Goal: Information Seeking & Learning: Find specific fact

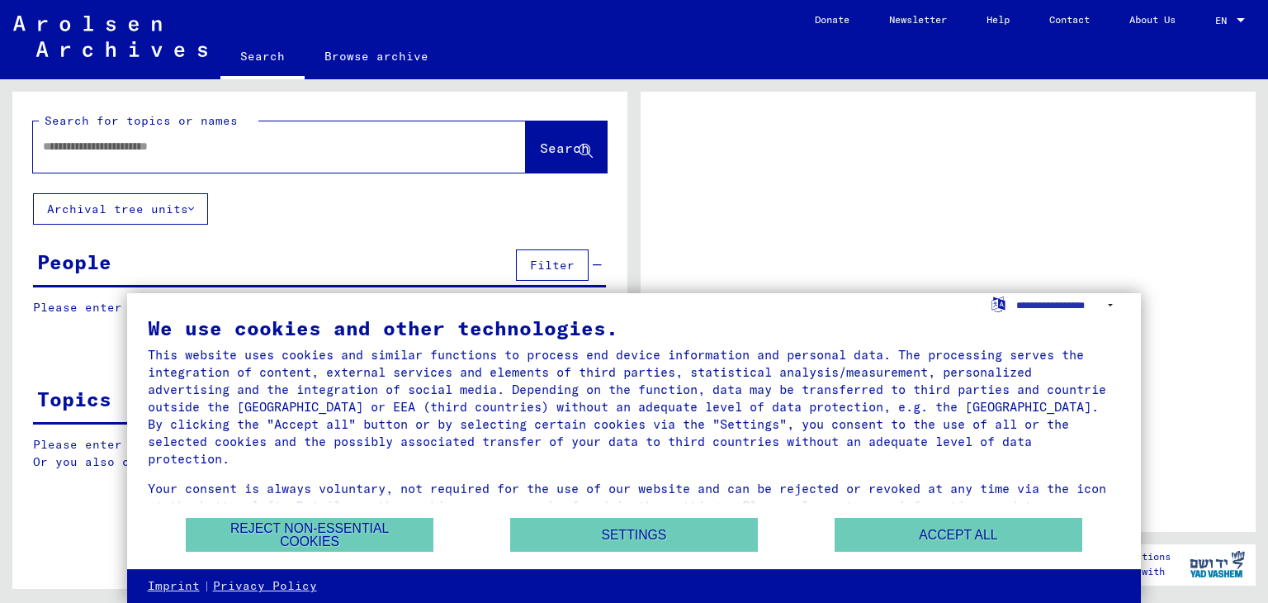
click at [306, 144] on input "text" at bounding box center [264, 146] width 443 height 17
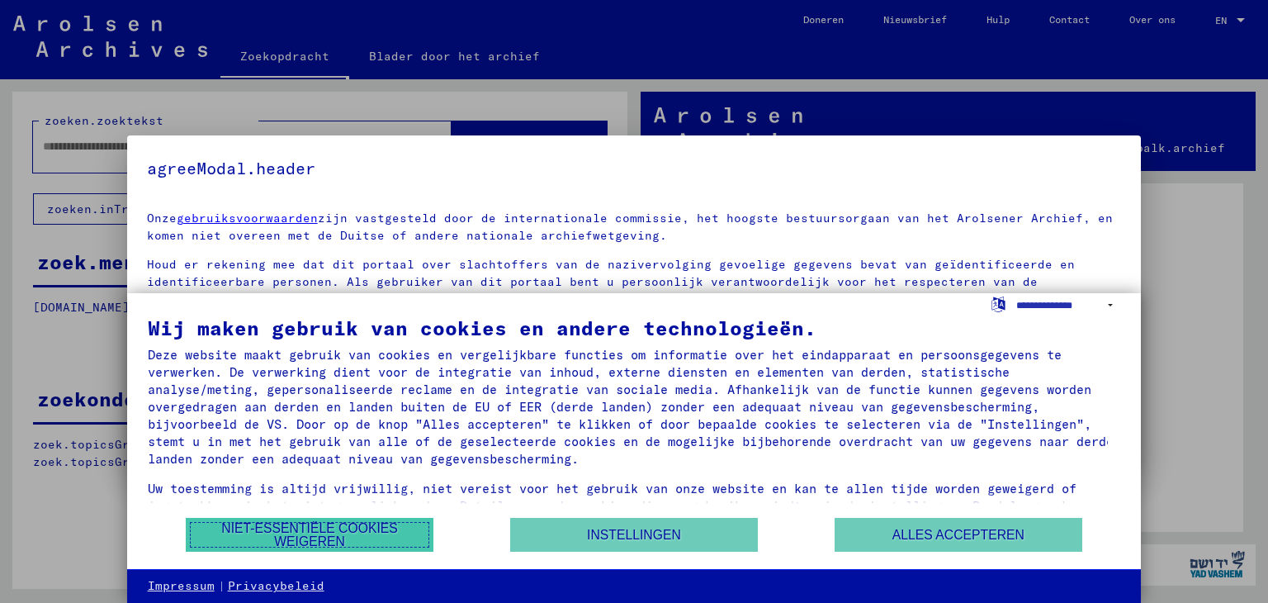
click at [295, 534] on font "Niet-essentiële cookies weigeren" at bounding box center [309, 534] width 177 height 27
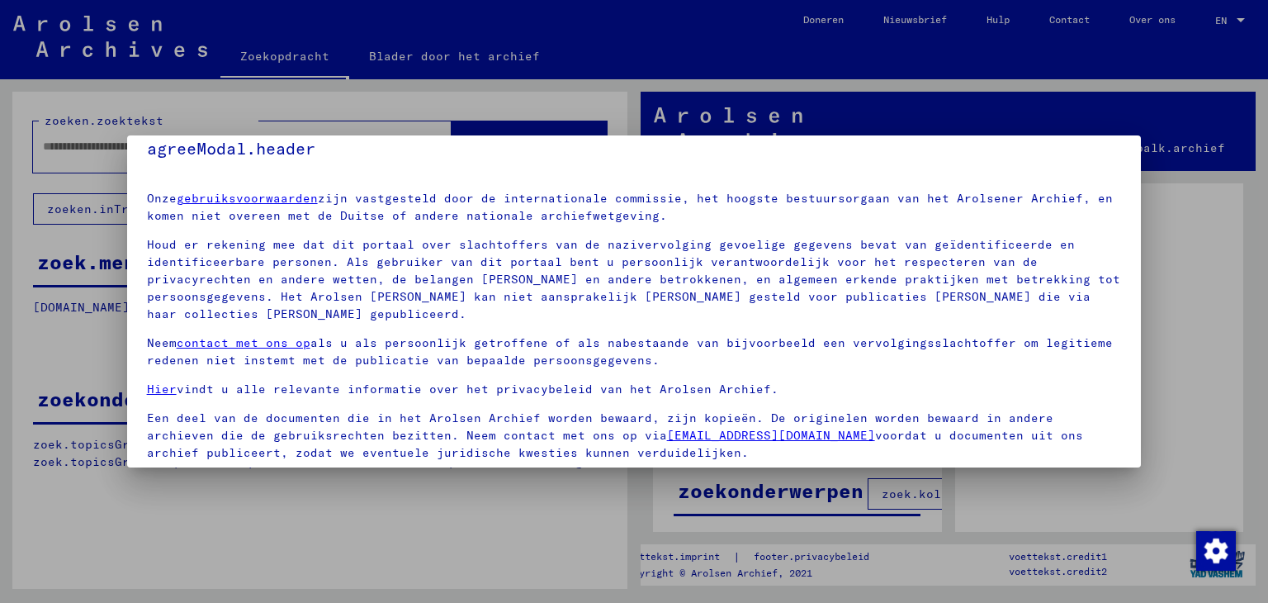
scroll to position [76, 0]
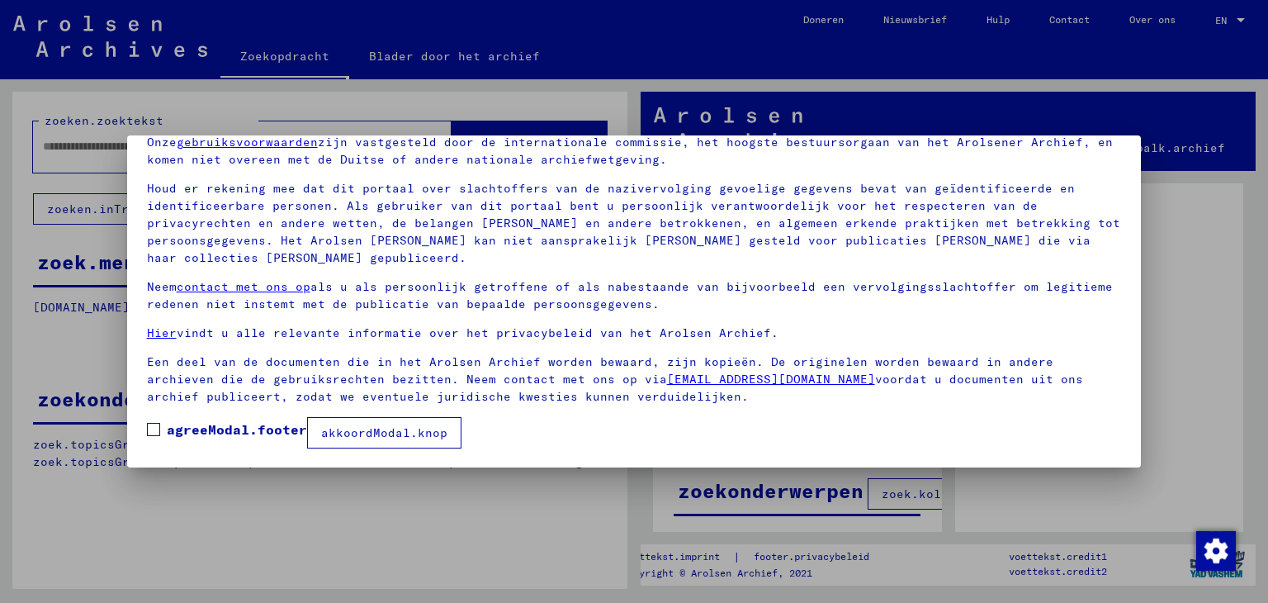
click at [372, 430] on font "akkoordModal.knop" at bounding box center [384, 432] width 126 height 15
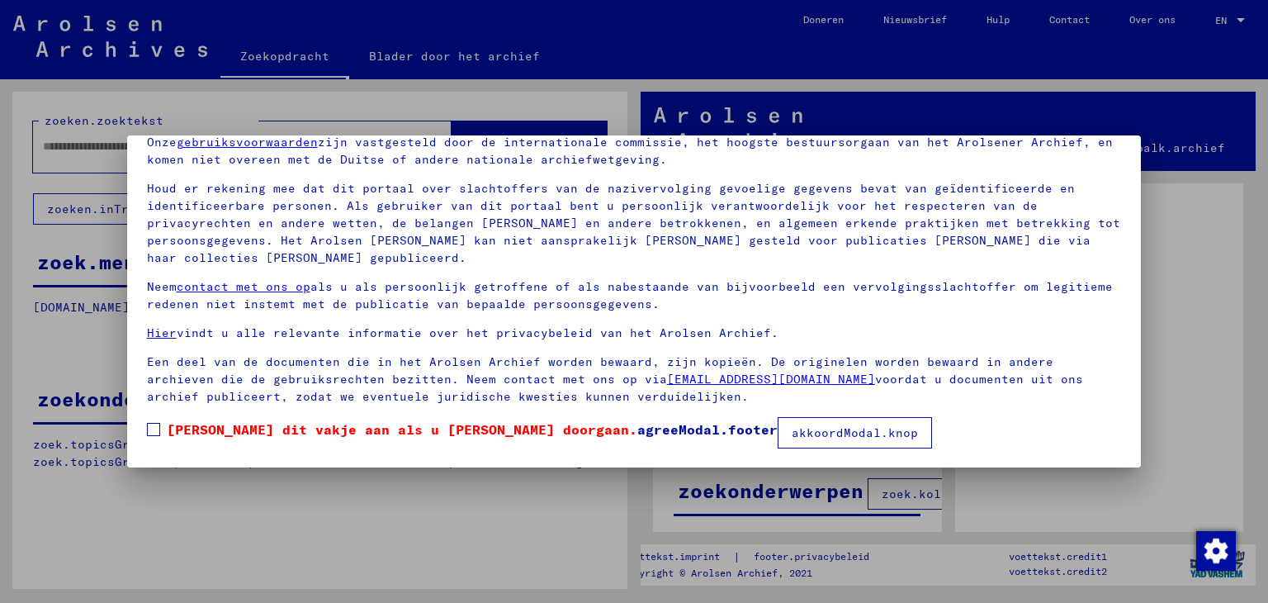
click at [156, 428] on span at bounding box center [153, 429] width 13 height 13
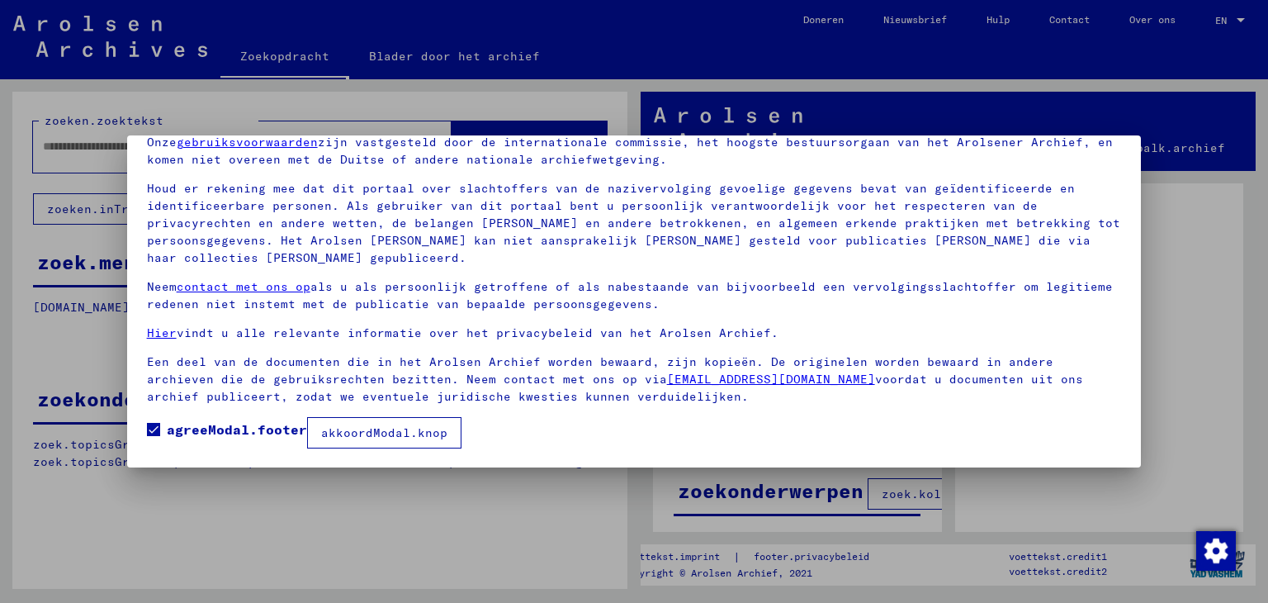
click at [383, 427] on font "akkoordModal.knop" at bounding box center [384, 432] width 126 height 15
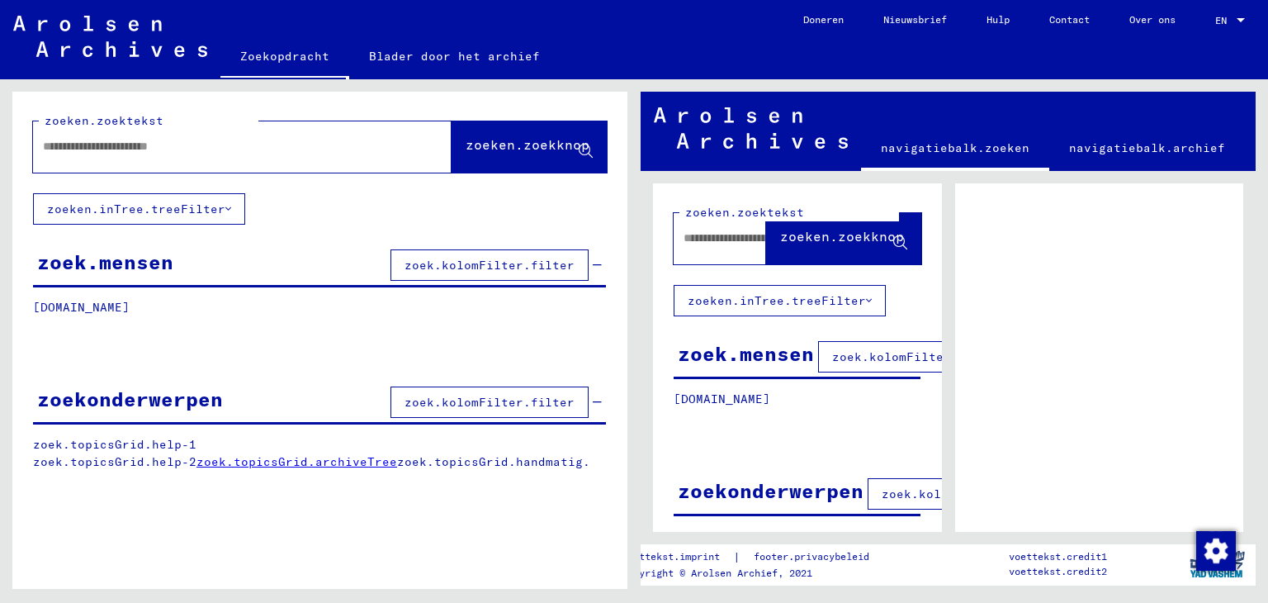
click at [181, 149] on input "text" at bounding box center [227, 146] width 369 height 17
type input "**********"
click at [520, 148] on font "zoeken.zoekknop" at bounding box center [528, 144] width 124 height 17
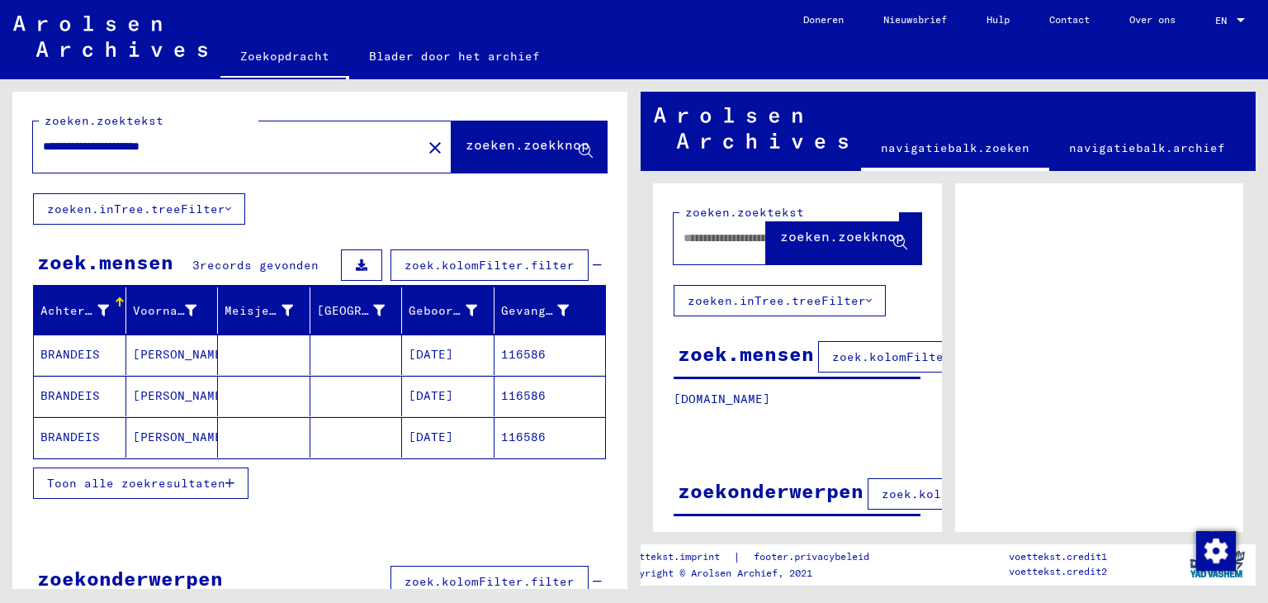
click at [173, 347] on font "[PERSON_NAME]" at bounding box center [181, 354] width 97 height 15
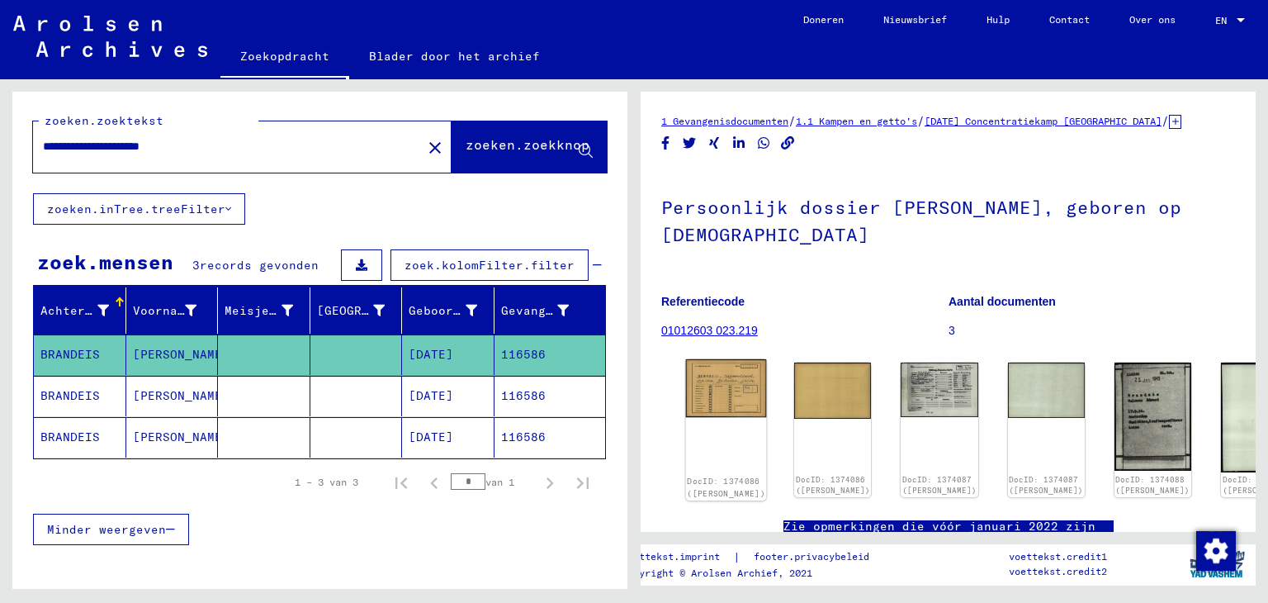
click at [718, 381] on img at bounding box center [726, 388] width 81 height 58
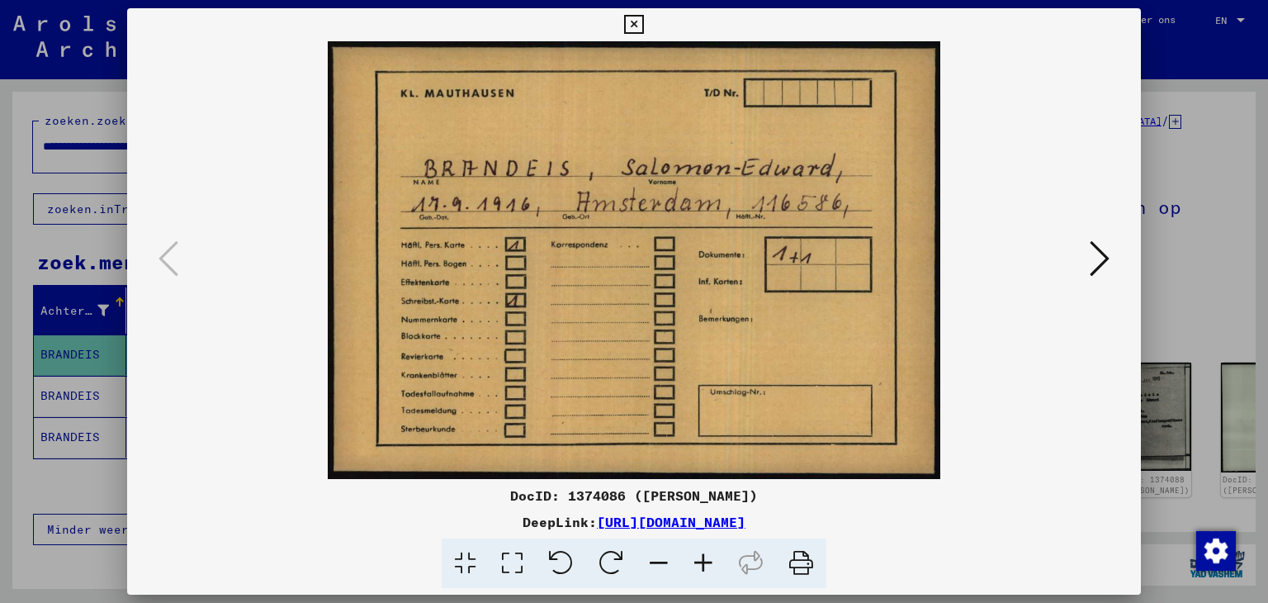
click at [1093, 255] on icon at bounding box center [1100, 259] width 20 height 40
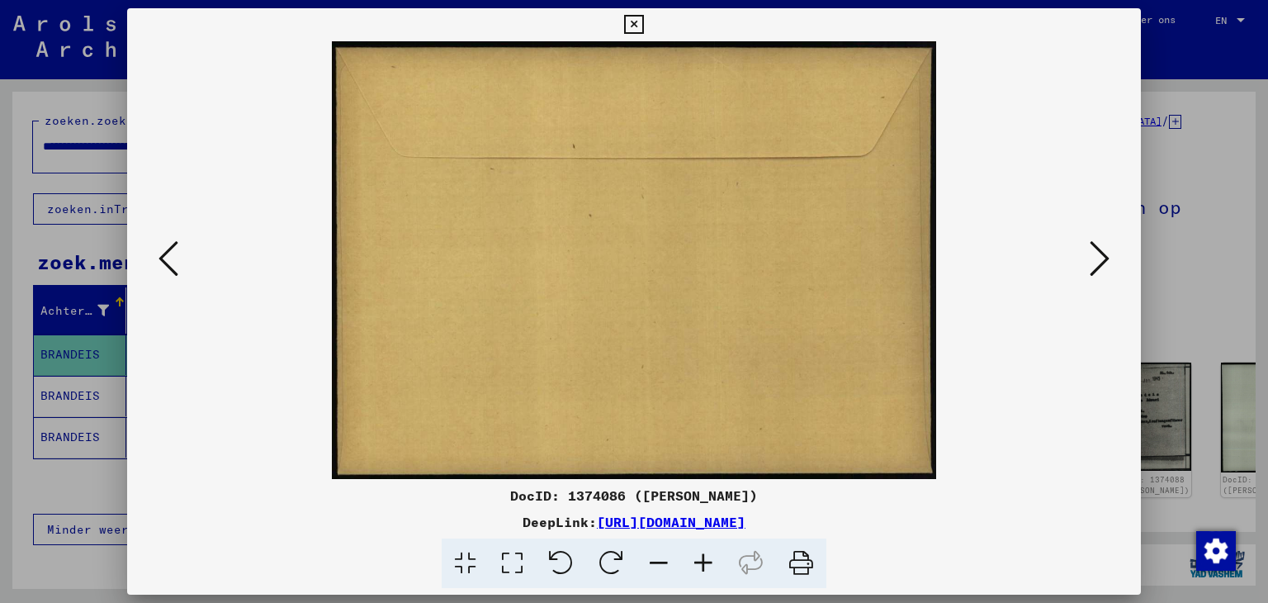
click at [1093, 255] on icon at bounding box center [1100, 259] width 20 height 40
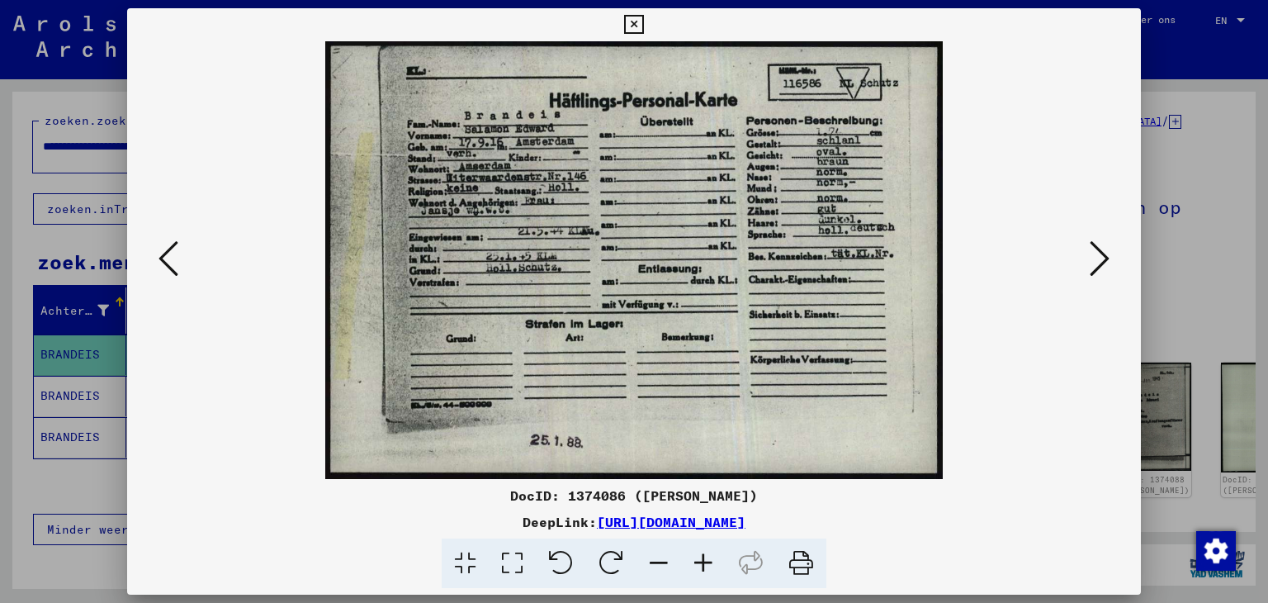
click at [1100, 262] on icon at bounding box center [1100, 259] width 20 height 40
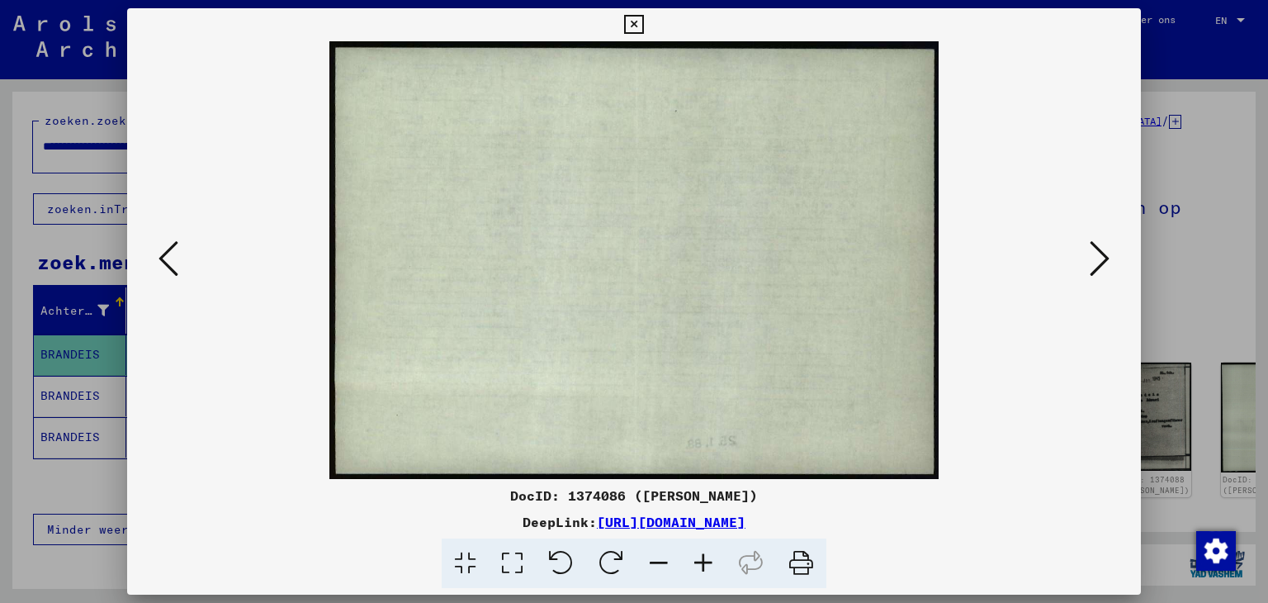
click at [1098, 262] on icon at bounding box center [1100, 259] width 20 height 40
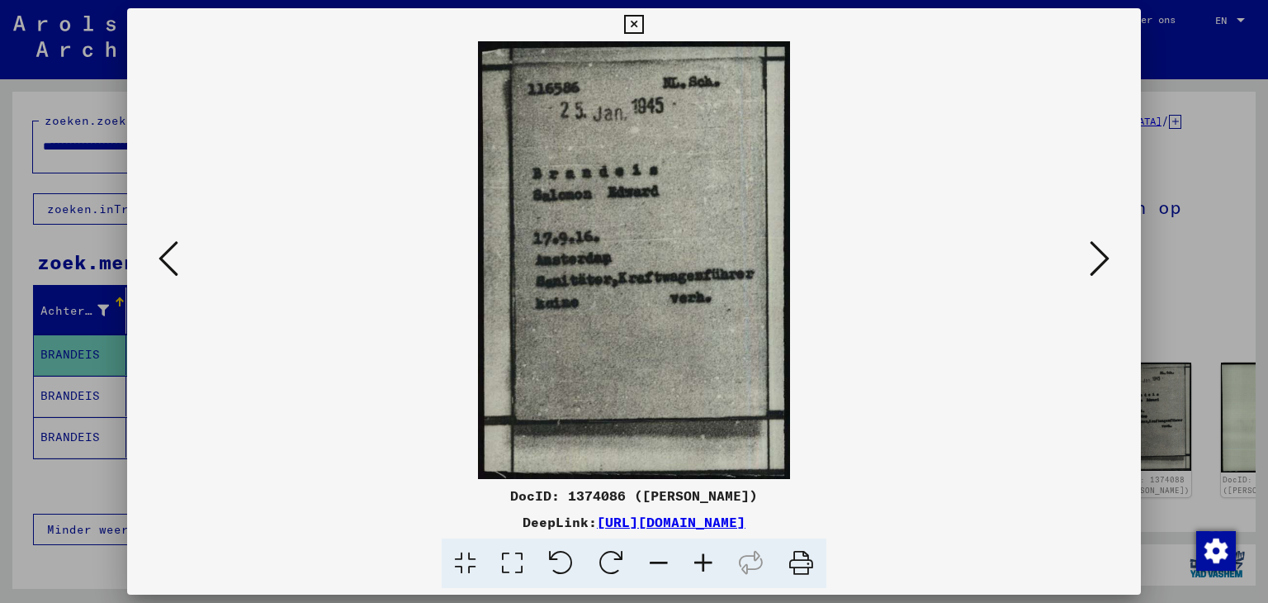
click at [1098, 262] on icon at bounding box center [1100, 259] width 20 height 40
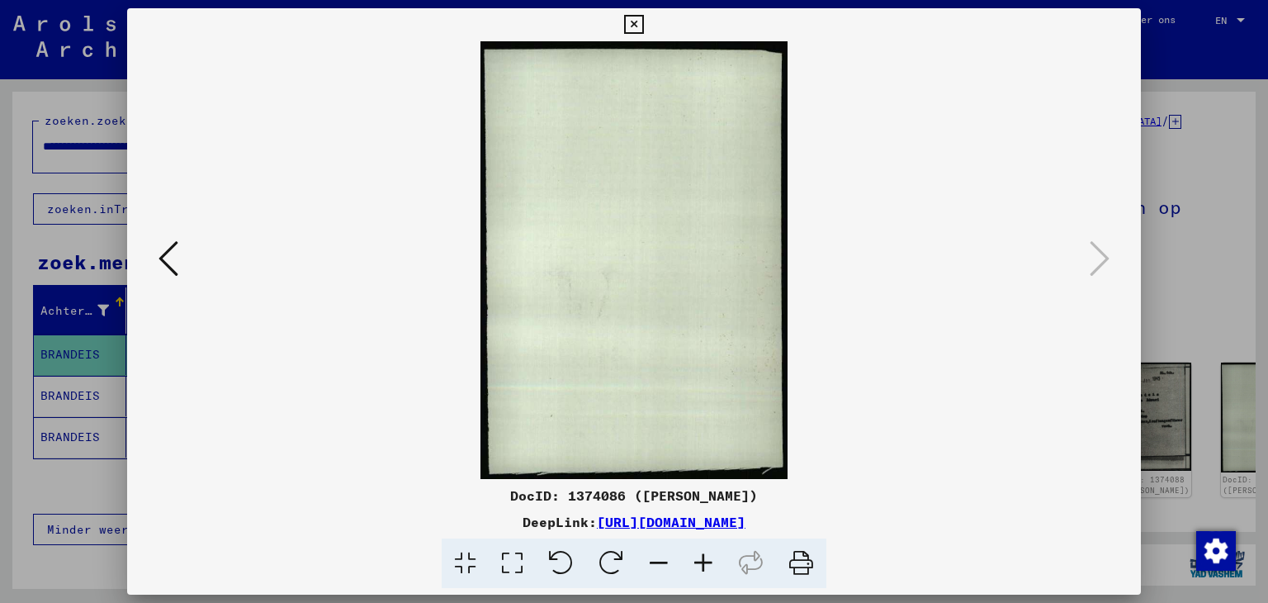
click at [631, 26] on icon at bounding box center [633, 25] width 19 height 20
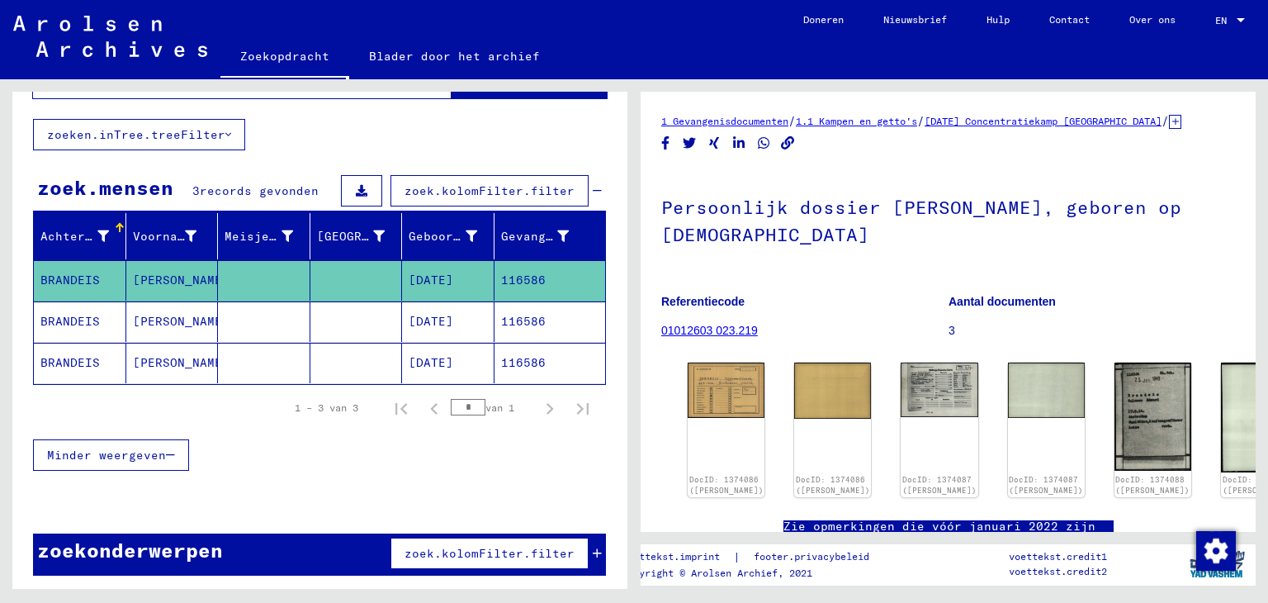
click at [152, 319] on font "[PERSON_NAME]" at bounding box center [181, 321] width 97 height 15
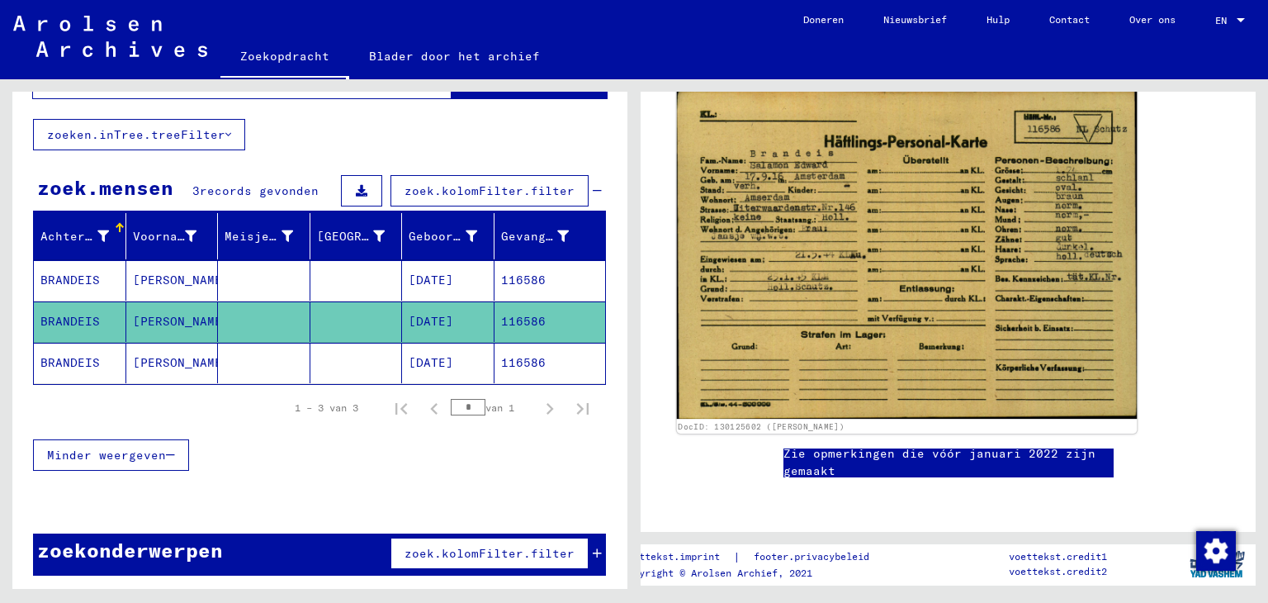
scroll to position [578, 0]
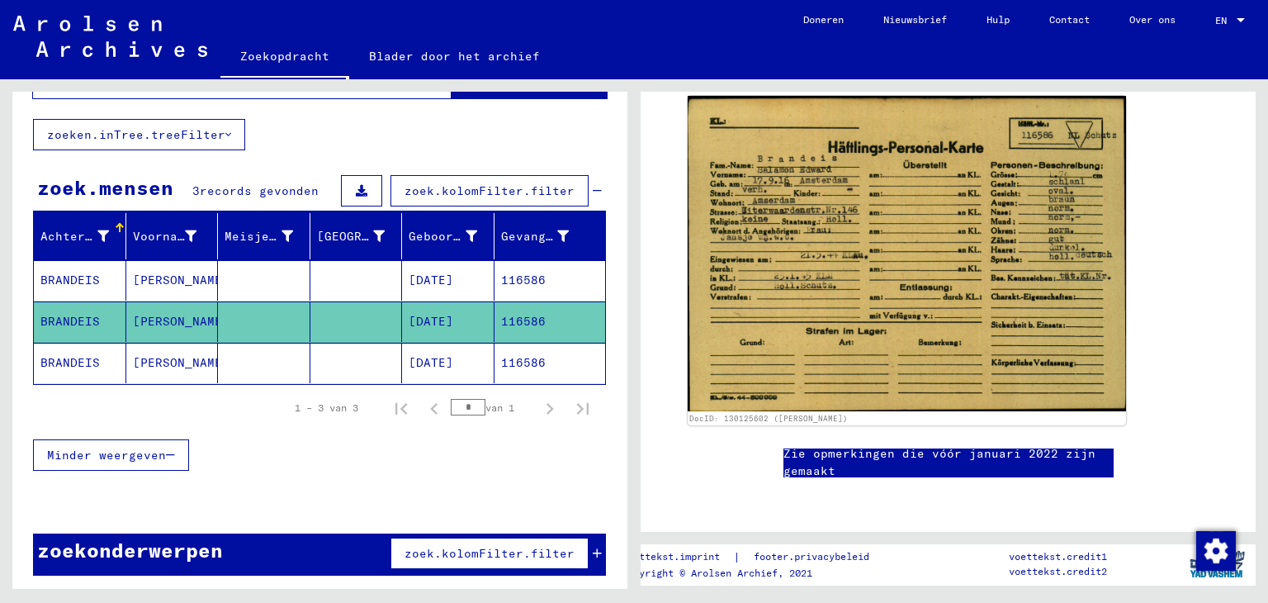
click at [193, 362] on font "[PERSON_NAME]" at bounding box center [181, 362] width 97 height 17
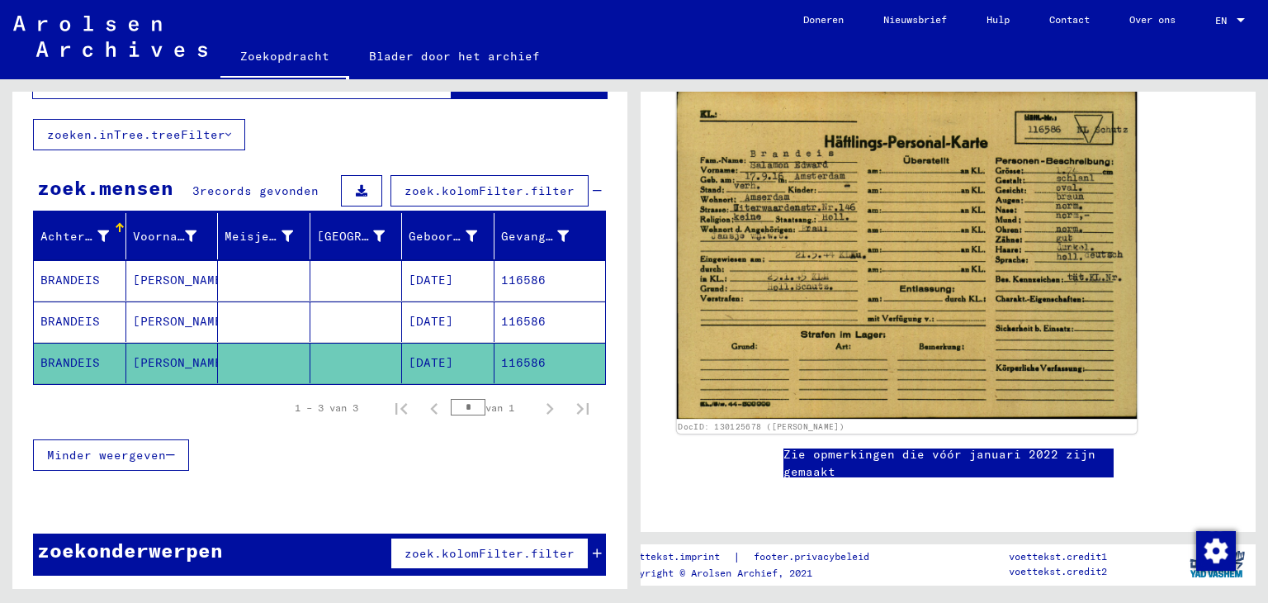
scroll to position [330, 0]
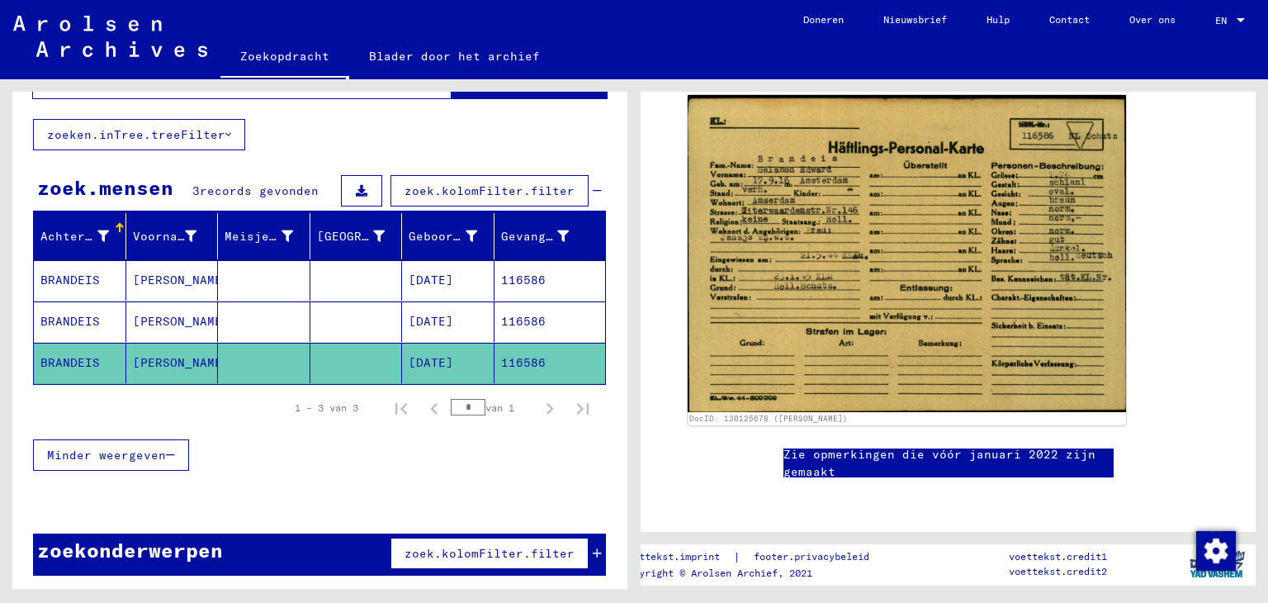
click at [261, 277] on mat-cell at bounding box center [264, 280] width 92 height 40
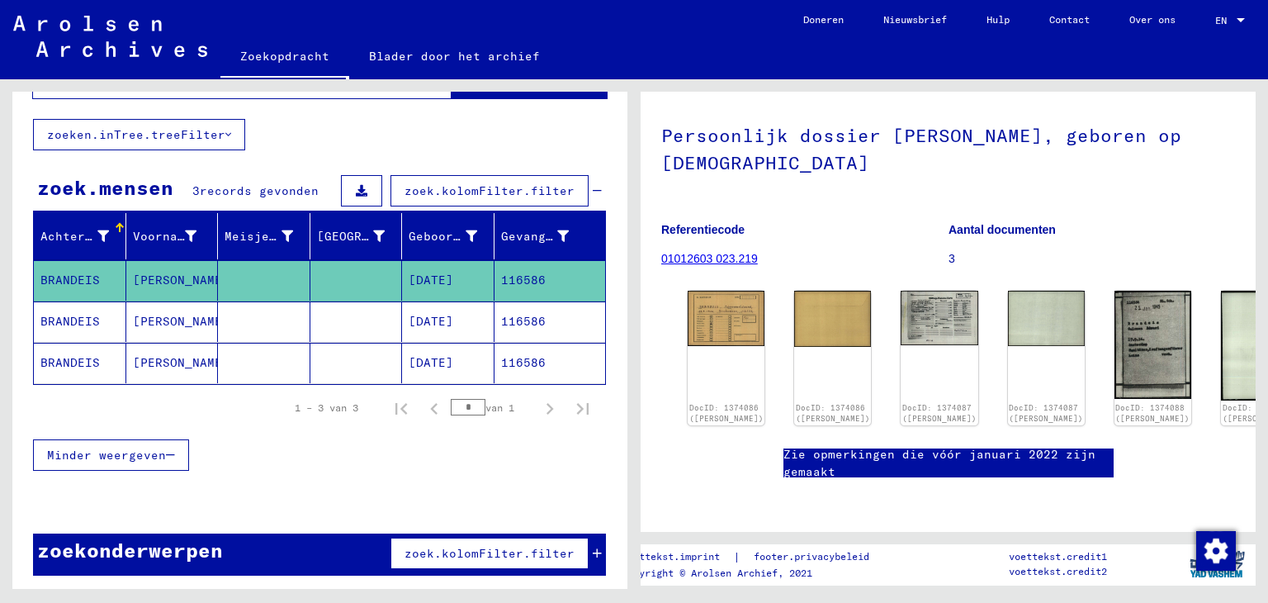
scroll to position [165, 0]
click at [708, 287] on img at bounding box center [726, 316] width 81 height 58
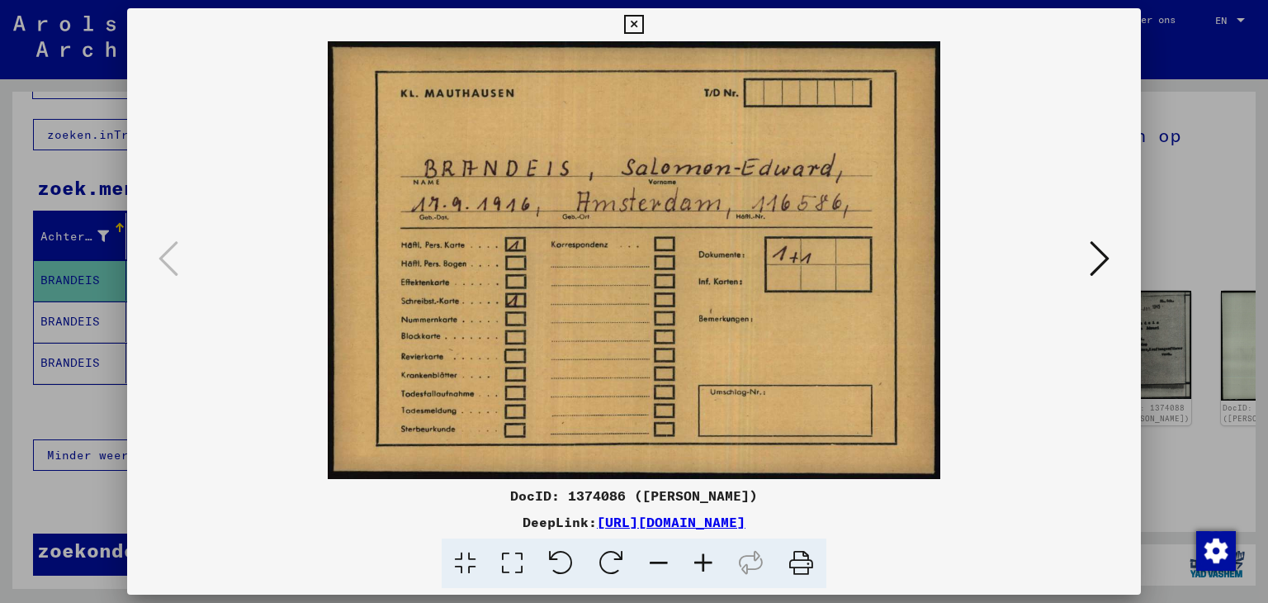
click at [632, 21] on icon at bounding box center [633, 25] width 19 height 20
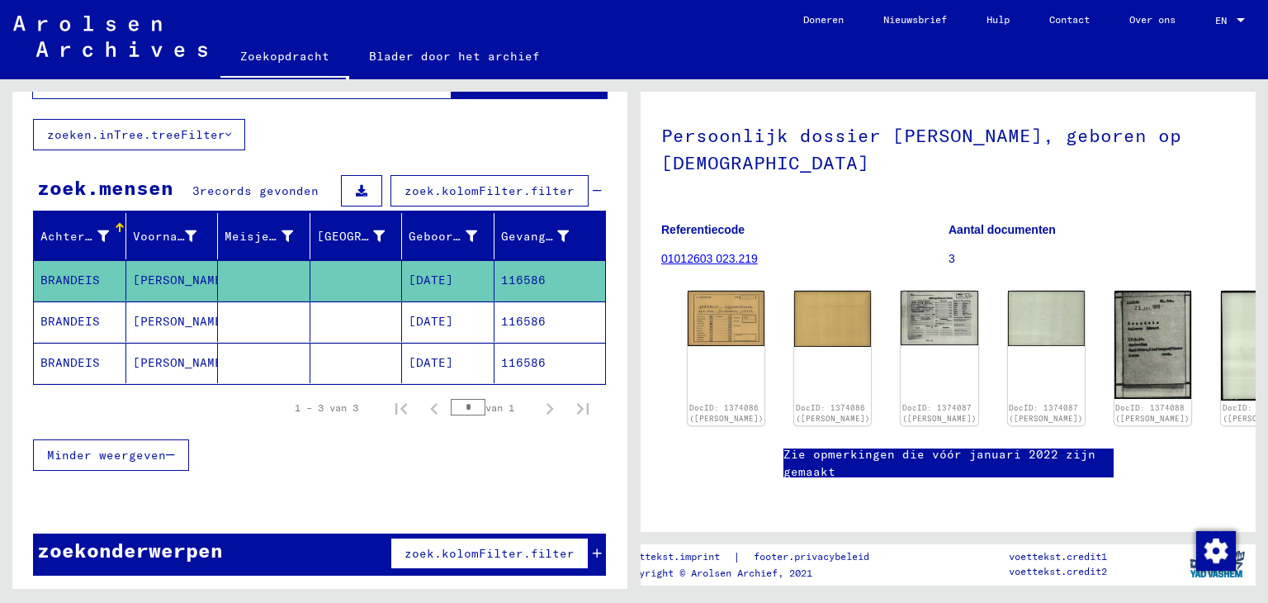
click at [220, 272] on mat-cell at bounding box center [264, 280] width 92 height 40
click at [512, 232] on font "Gevangene #" at bounding box center [542, 236] width 82 height 15
drag, startPoint x: 513, startPoint y: 232, endPoint x: 504, endPoint y: 234, distance: 8.6
click at [504, 234] on font "Gevangene #" at bounding box center [542, 236] width 82 height 15
click at [547, 232] on font "Gevangene #" at bounding box center [542, 236] width 82 height 15
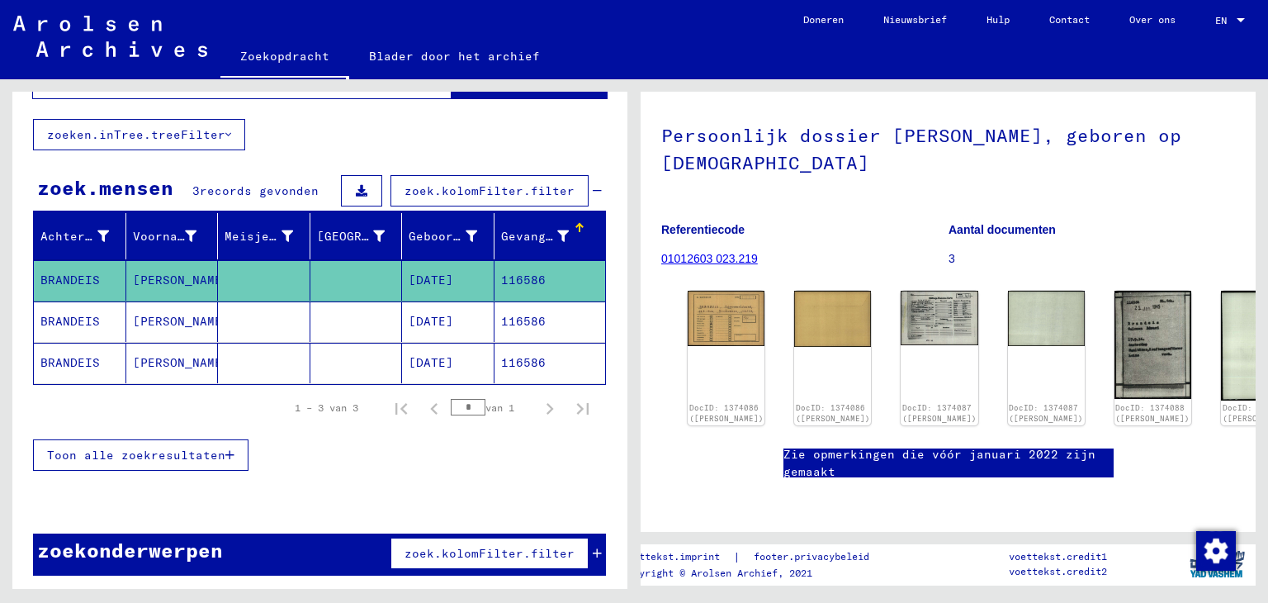
click at [547, 232] on font "Gevangene #" at bounding box center [542, 236] width 82 height 15
click at [147, 450] on font "Toon alle zoekresultaten" at bounding box center [136, 454] width 178 height 15
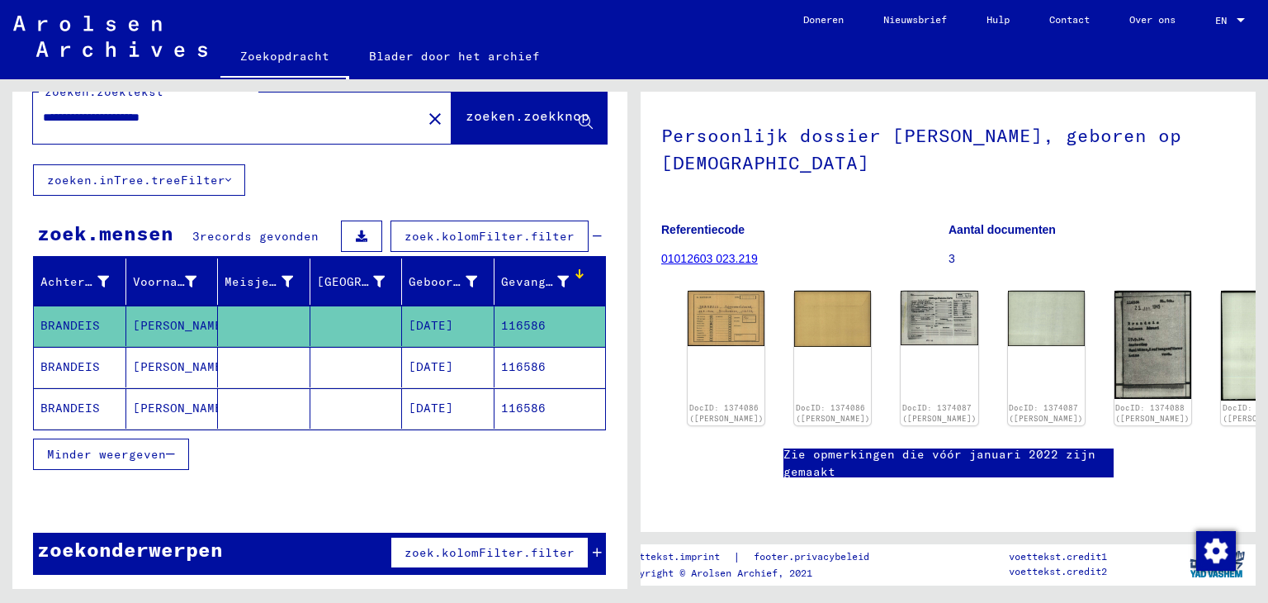
scroll to position [28, 0]
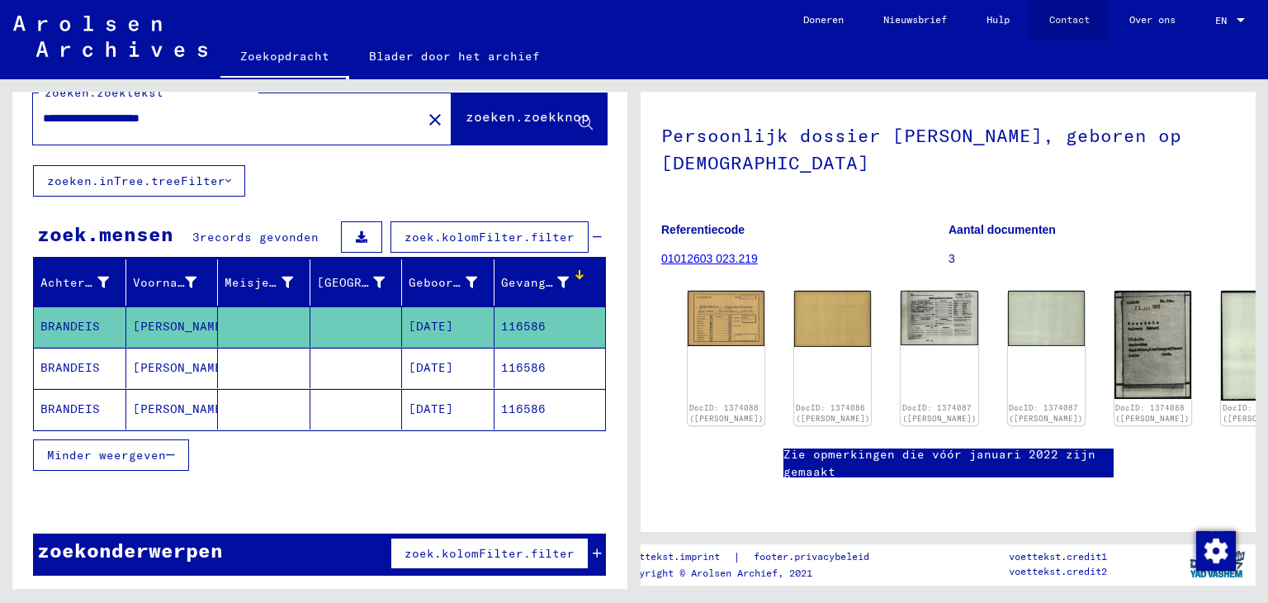
click at [1068, 19] on font "Contact" at bounding box center [1069, 19] width 40 height 12
